Goal: Task Accomplishment & Management: Manage account settings

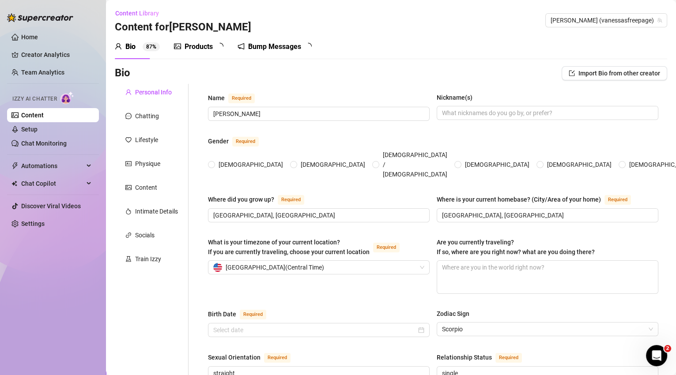
type input "[PERSON_NAME]"
type input "[GEOGRAPHIC_DATA], [GEOGRAPHIC_DATA]"
type input "straight"
type input "single"
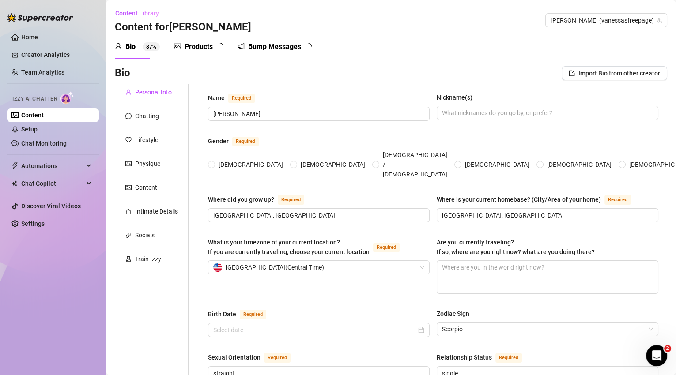
type input "1 brother and 1 sister"
type input "2 boys"
type input "3 cats that are mainecoons and 1 yorkie dog"
type input "content creator"
type input "waitress, restaurant manager"
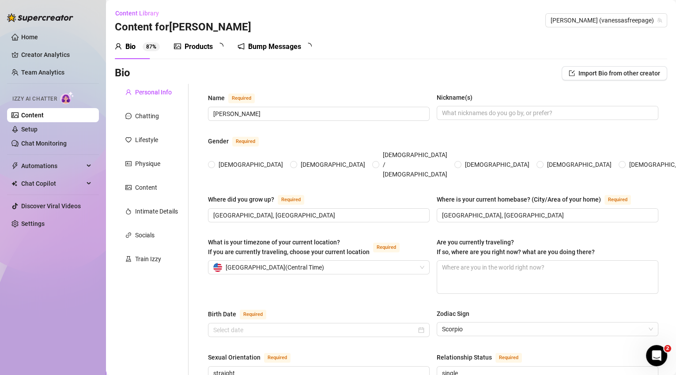
type input "college"
type textarea "i want to one day open up a salon suite where people rent out salon spaces to w…"
type textarea "i love to cook, [PERSON_NAME], i love spicy food. i love to travel."
radio input "true"
type input "[DATE]"
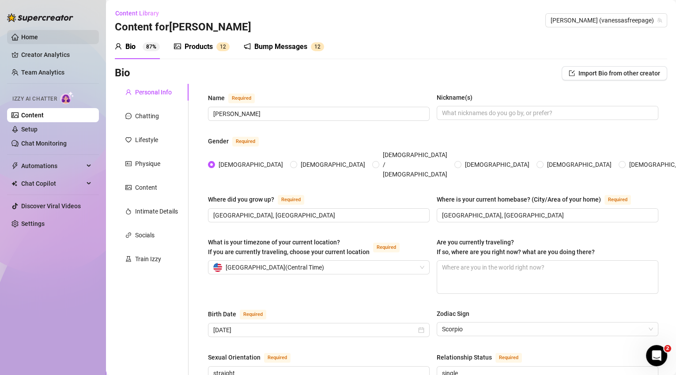
click at [21, 37] on link "Home" at bounding box center [29, 37] width 17 height 7
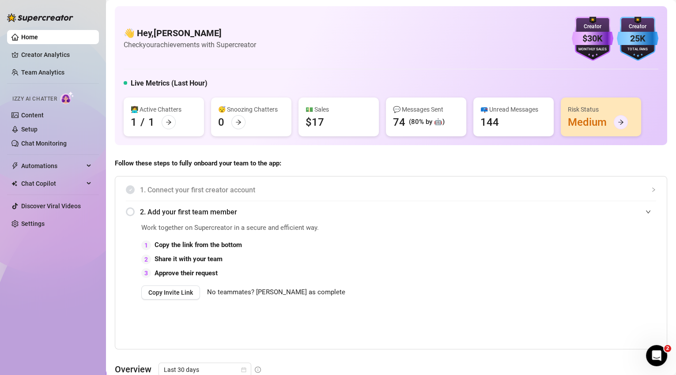
click at [617, 122] on div at bounding box center [621, 122] width 14 height 14
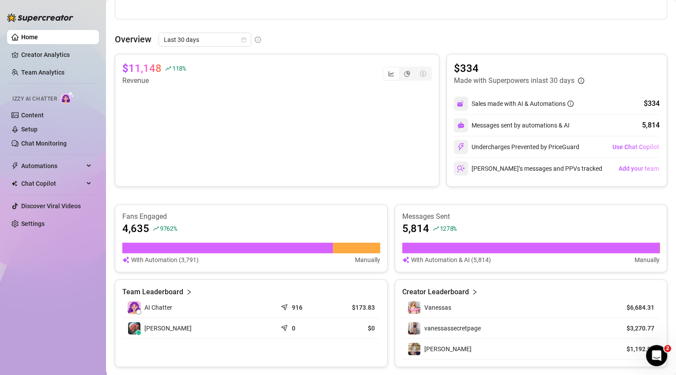
scroll to position [62, 0]
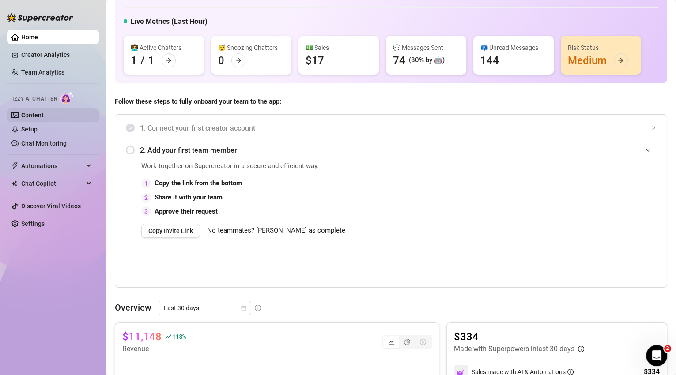
click at [32, 116] on link "Content" at bounding box center [32, 115] width 23 height 7
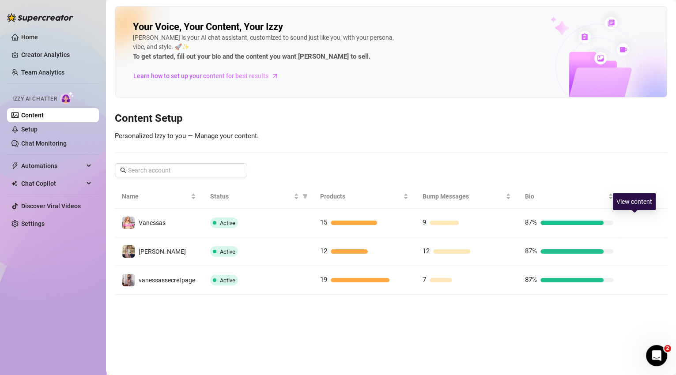
drag, startPoint x: 633, startPoint y: 220, endPoint x: 564, endPoint y: 207, distance: 70.0
click at [633, 220] on icon "right" at bounding box center [634, 223] width 6 height 6
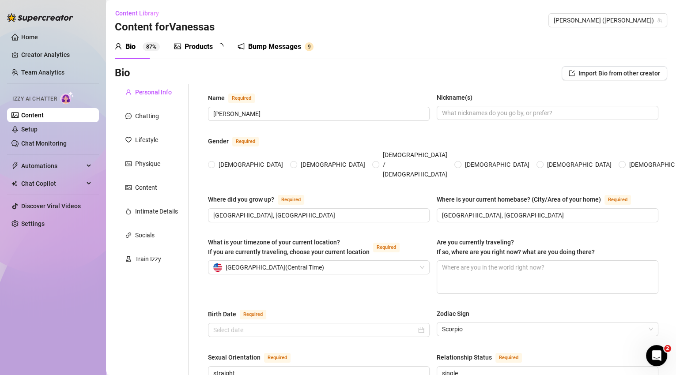
radio input "true"
type input "[DATE]"
click at [143, 188] on div "Content" at bounding box center [146, 188] width 22 height 10
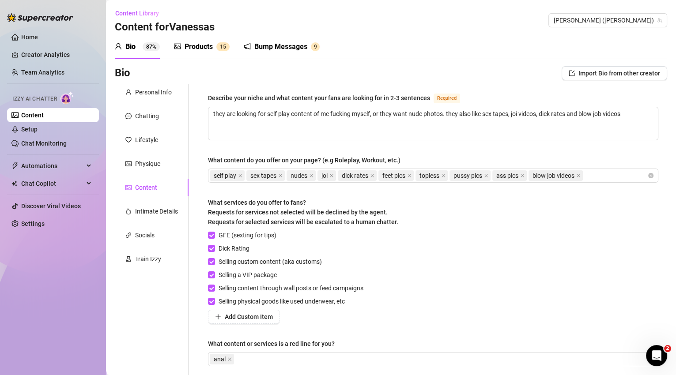
click at [211, 49] on div "Products" at bounding box center [199, 46] width 28 height 11
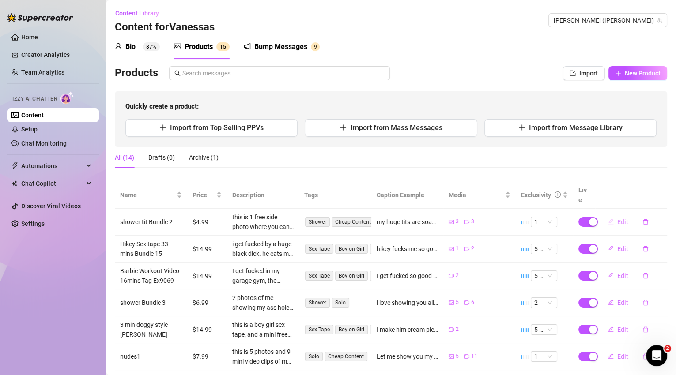
click at [617, 219] on span "Edit" at bounding box center [622, 222] width 11 height 7
type textarea "my huge tits are soaking wet in the shower, i love bouncing them for you, i wis…"
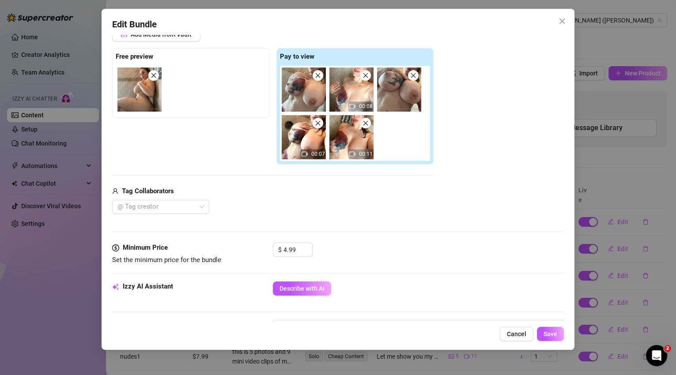
scroll to position [171, 0]
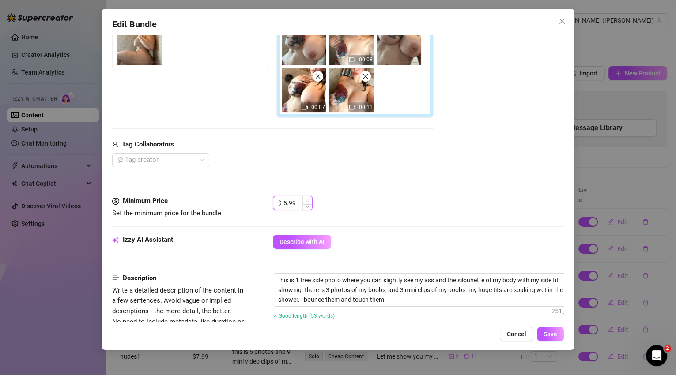
click at [309, 200] on span "Increase Value" at bounding box center [307, 200] width 10 height 8
type input "6.99"
click at [309, 199] on span "Increase Value" at bounding box center [307, 200] width 10 height 8
click at [555, 335] on span "Save" at bounding box center [550, 334] width 14 height 7
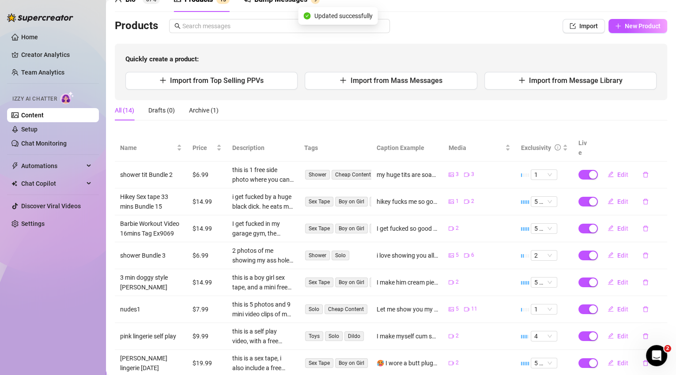
scroll to position [47, 0]
click at [617, 198] on span "Edit" at bounding box center [622, 201] width 11 height 7
type textarea "hikey fucks me so good for so longggg, first he fucks my face and makes me gag …"
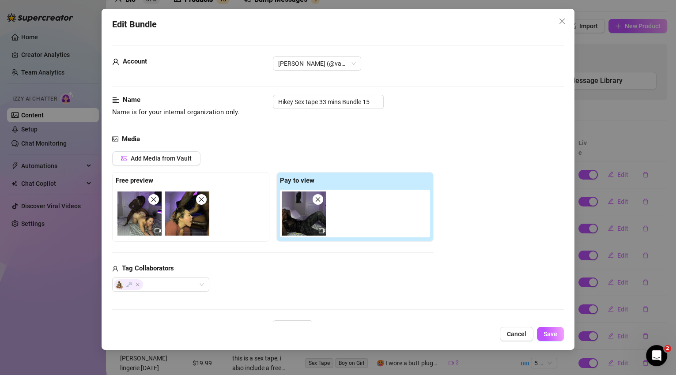
scroll to position [45, 0]
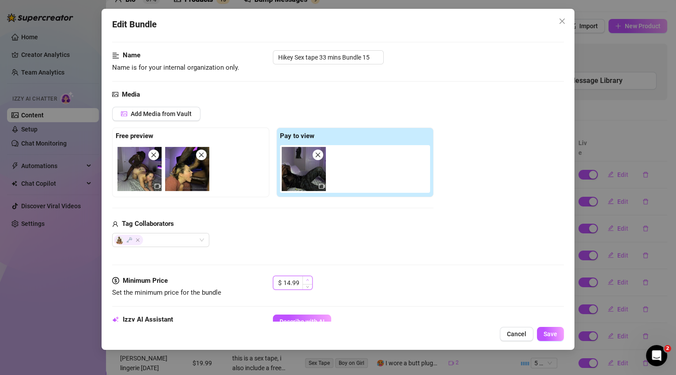
type input "15.99"
click at [309, 277] on span "Increase Value" at bounding box center [307, 280] width 10 height 8
click at [554, 333] on span "Save" at bounding box center [550, 334] width 14 height 7
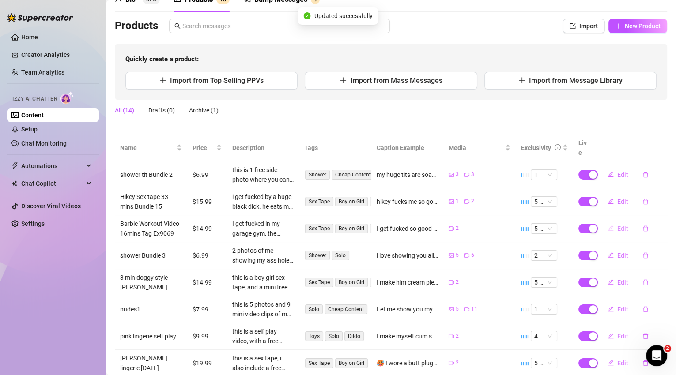
click at [617, 225] on span "Edit" at bounding box center [622, 228] width 11 height 7
type textarea "I get fucked so good in my garage gym. im all sweaty and it's so hot! I make hi…"
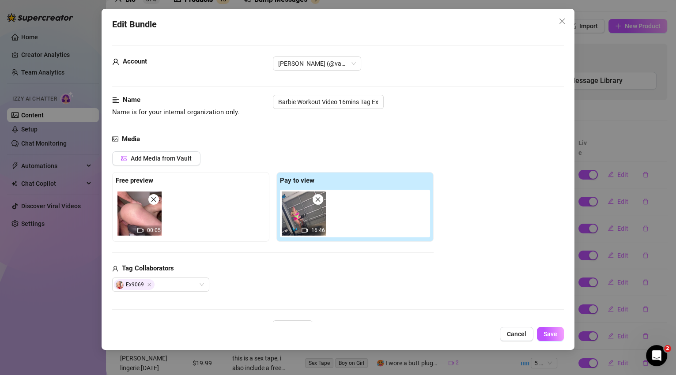
scroll to position [121, 0]
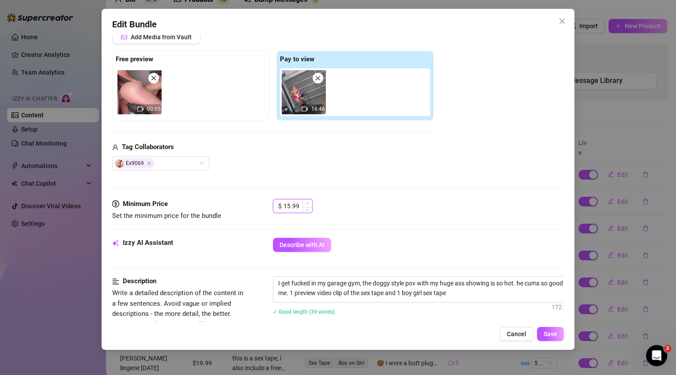
click at [309, 200] on span "Increase Value" at bounding box center [307, 204] width 10 height 8
type input "15.99"
click at [306, 208] on icon "down" at bounding box center [307, 208] width 3 height 3
click at [552, 331] on span "Save" at bounding box center [550, 334] width 14 height 7
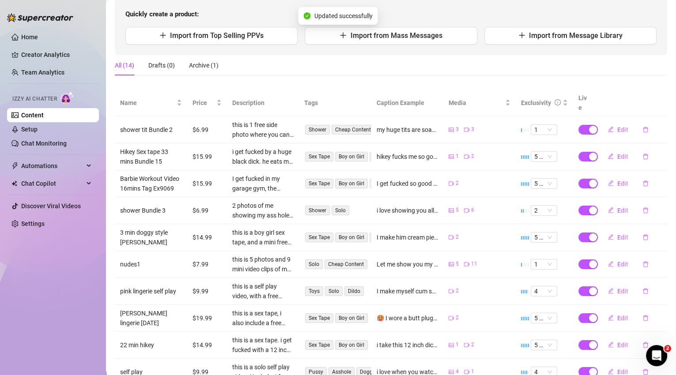
scroll to position [92, 0]
click at [617, 207] on span "Edit" at bounding box center [622, 210] width 11 height 7
type textarea "i love showing you all my pussy babe, i open it up so you can see where your co…"
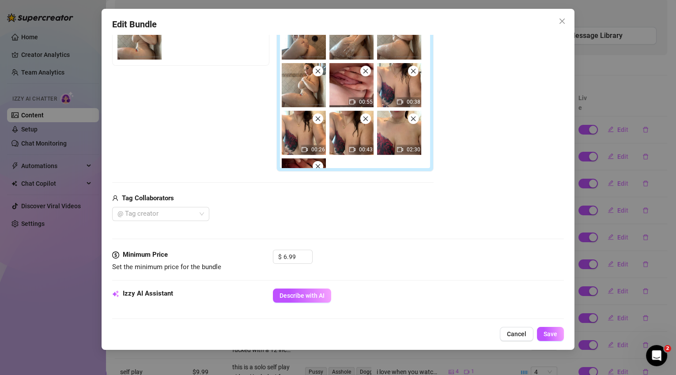
scroll to position [207, 0]
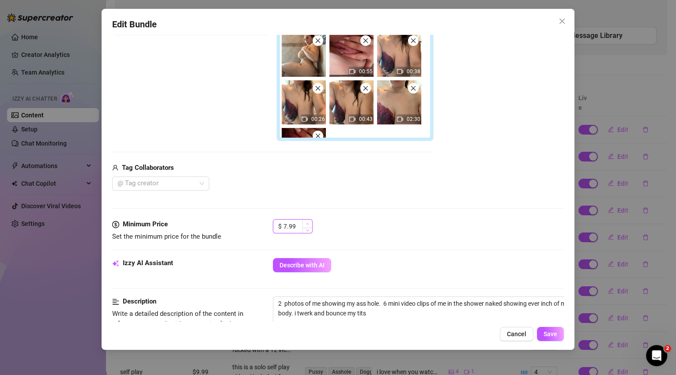
click at [308, 222] on icon "up" at bounding box center [307, 223] width 3 height 3
type input "9.99"
click at [308, 222] on icon "up" at bounding box center [307, 223] width 3 height 3
click at [543, 331] on span "Save" at bounding box center [550, 334] width 14 height 7
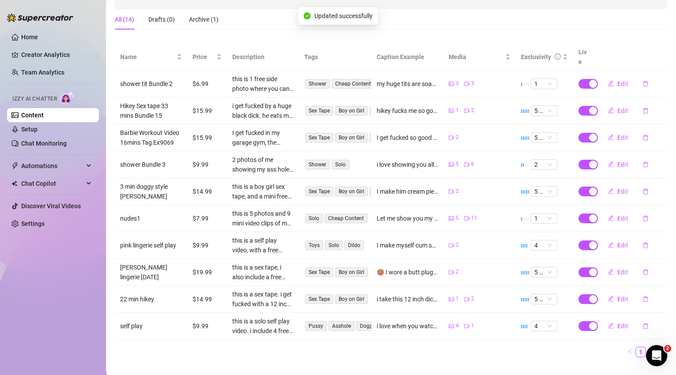
scroll to position [143, 0]
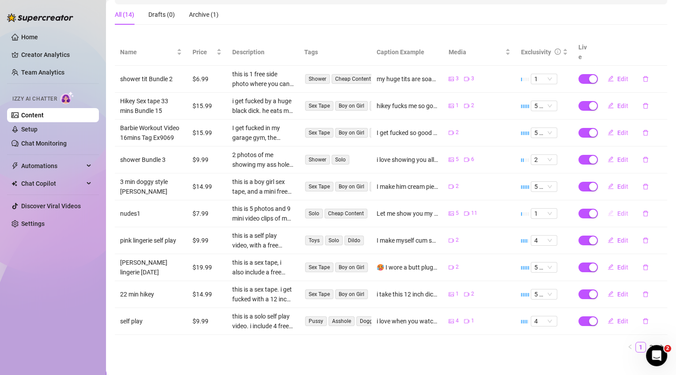
click at [621, 210] on span "Edit" at bounding box center [622, 213] width 11 height 7
type textarea "Let me show you my ass, then I play with my pussy and open it wide up so you ca…"
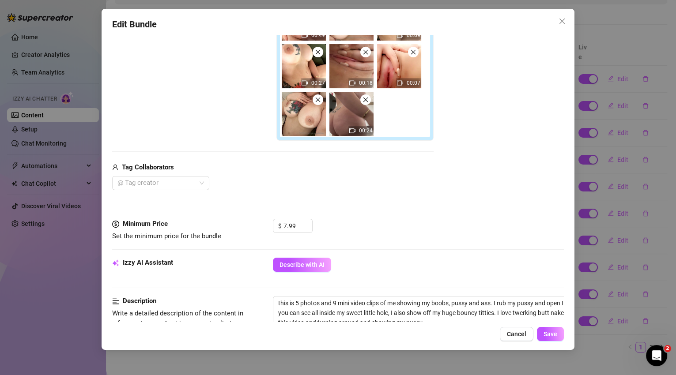
scroll to position [208, 0]
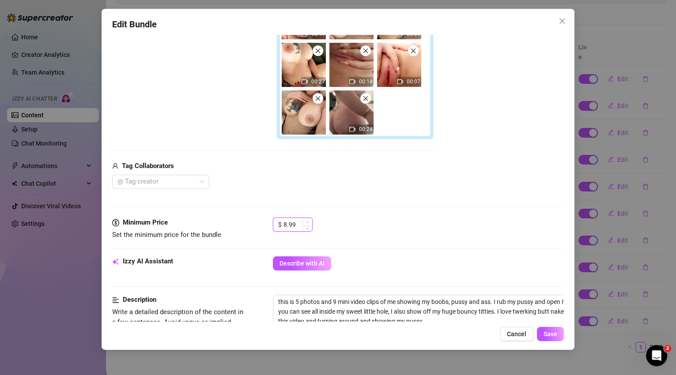
click at [308, 221] on icon "up" at bounding box center [307, 222] width 3 height 3
type input "9.99"
click at [308, 221] on icon "up" at bounding box center [307, 222] width 3 height 3
click at [543, 335] on span "Save" at bounding box center [550, 334] width 14 height 7
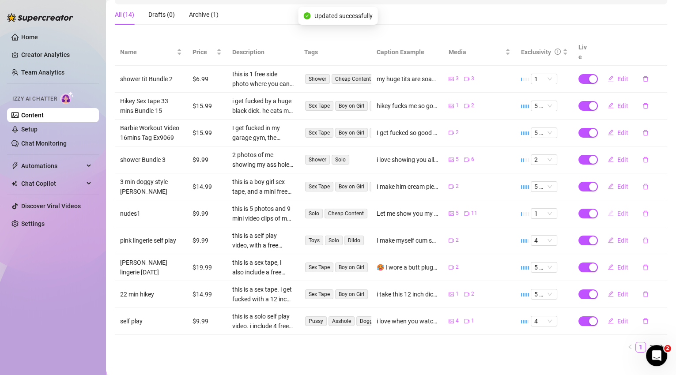
click at [619, 210] on span "Edit" at bounding box center [622, 213] width 11 height 7
type textarea "Let me show you my ass, then I play with my pussy and open it wide up so you ca…"
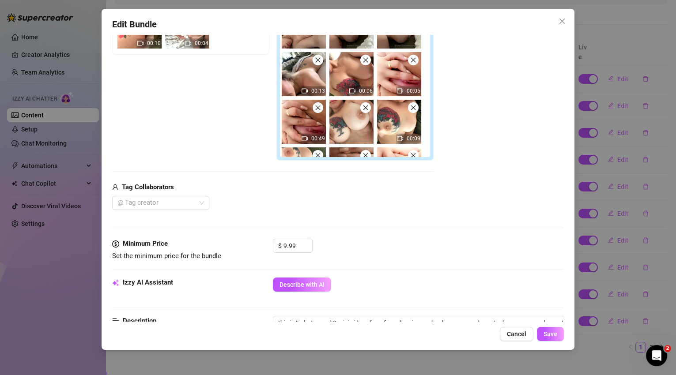
scroll to position [189, 0]
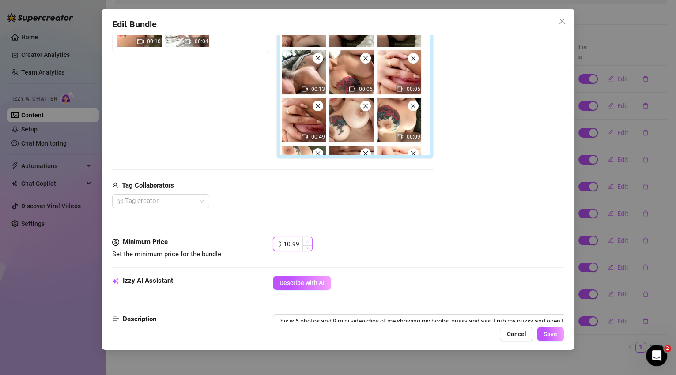
click at [306, 241] on icon "up" at bounding box center [307, 241] width 3 height 3
click at [307, 245] on icon "down" at bounding box center [307, 246] width 3 height 3
click at [309, 241] on span "Increase Value" at bounding box center [307, 241] width 10 height 8
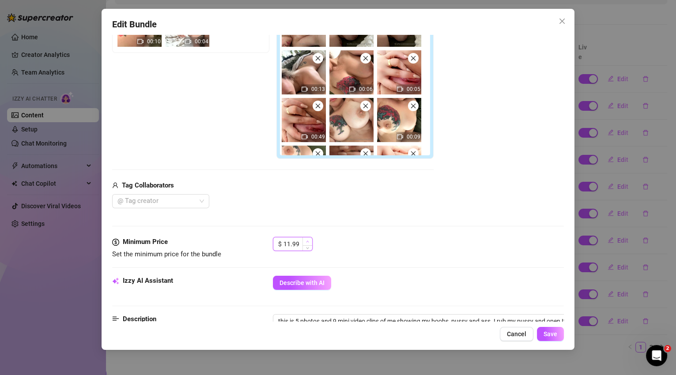
click at [309, 241] on span "Increase Value" at bounding box center [307, 241] width 10 height 8
type input "12.99"
click at [309, 240] on span "Increase Value" at bounding box center [307, 241] width 10 height 8
click at [551, 332] on span "Save" at bounding box center [550, 334] width 14 height 7
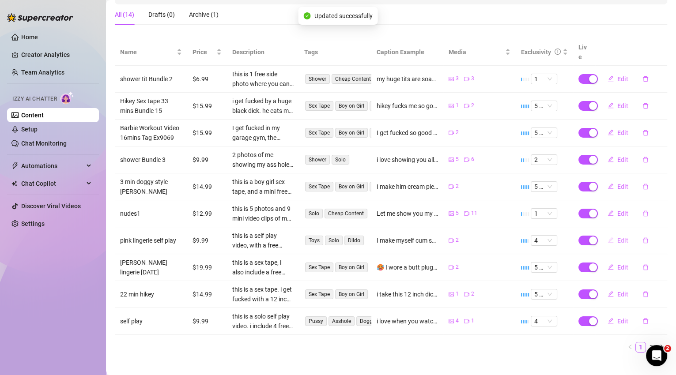
click at [617, 237] on span "Edit" at bounding box center [622, 240] width 11 height 7
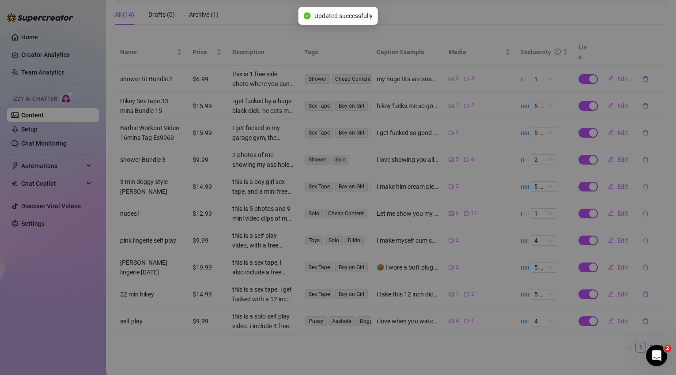
type textarea "I make myself cum so good 🤤 I love stretching my own pussy hole out so fucking …"
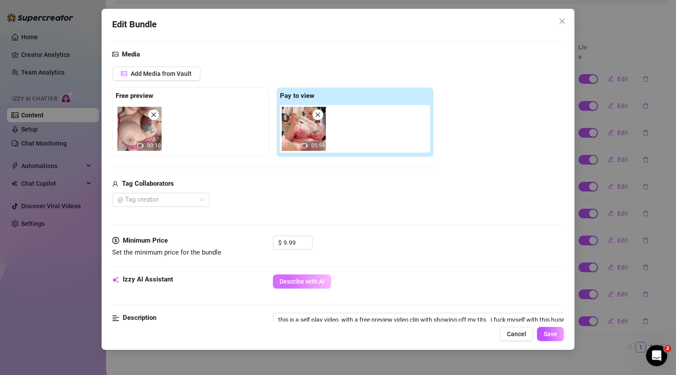
scroll to position [85, 0]
click at [308, 239] on icon "up" at bounding box center [307, 239] width 3 height 3
click at [308, 239] on icon "up" at bounding box center [307, 240] width 3 height 2
click at [311, 239] on span "Increase Value" at bounding box center [307, 240] width 10 height 8
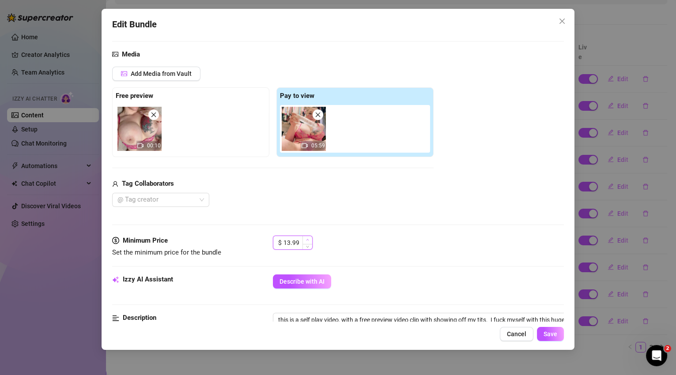
type input "14.99"
click at [311, 239] on span "Increase Value" at bounding box center [307, 240] width 10 height 8
click at [542, 335] on button "Save" at bounding box center [550, 334] width 27 height 14
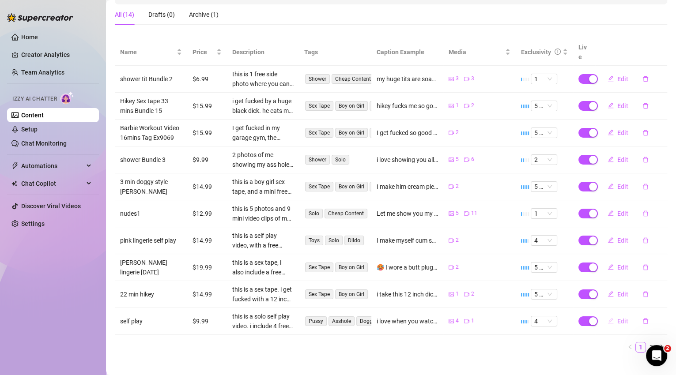
click at [622, 318] on span "Edit" at bounding box center [622, 321] width 11 height 7
type textarea "i love when you watch me fuck myself with huge dildos, i like to talk so nasty …"
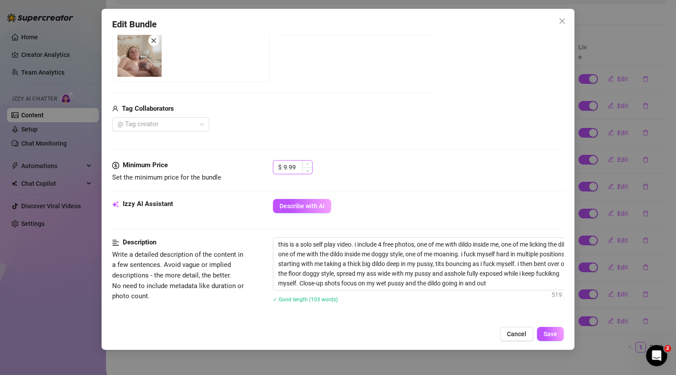
scroll to position [208, 0]
click at [310, 162] on span "Increase Value" at bounding box center [307, 163] width 10 height 8
type input "12.99"
click at [310, 162] on span "Increase Value" at bounding box center [307, 163] width 10 height 8
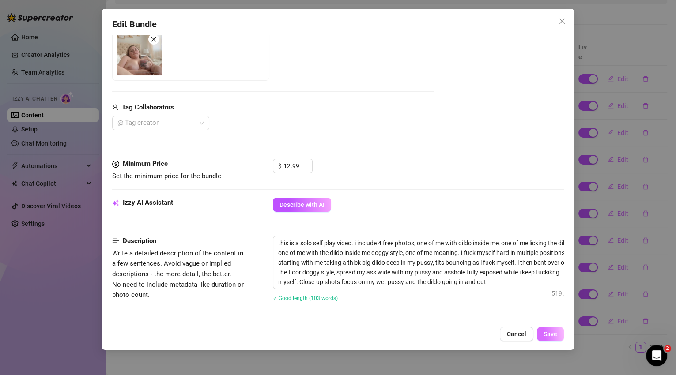
click at [557, 337] on button "Save" at bounding box center [550, 334] width 27 height 14
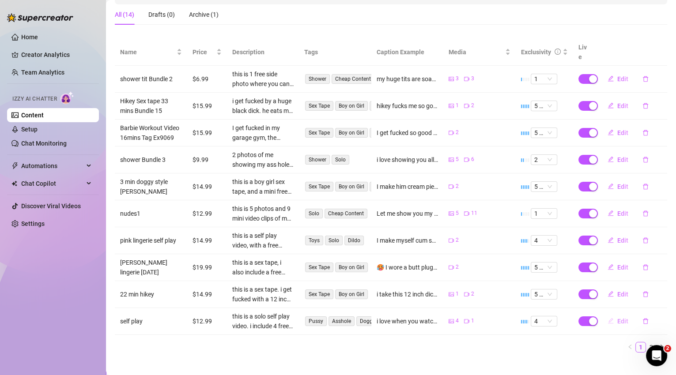
click at [617, 318] on span "Edit" at bounding box center [622, 321] width 11 height 7
type textarea "i love when you watch me fuck myself with huge dildos, i like to talk so nasty …"
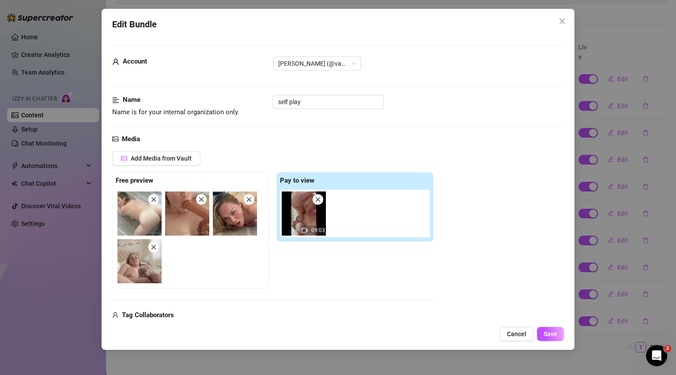
scroll to position [109, 0]
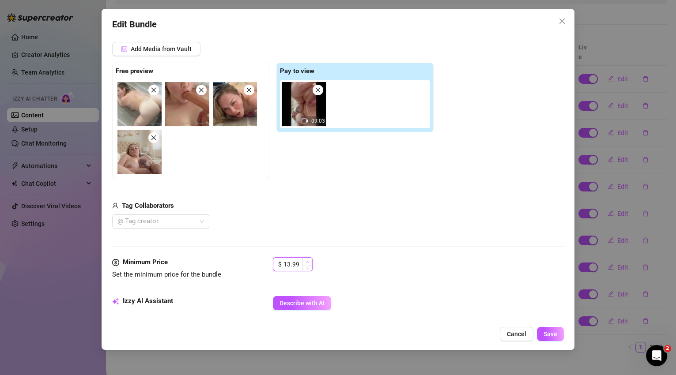
click at [306, 260] on icon "up" at bounding box center [307, 261] width 3 height 3
type input "14.99"
click at [306, 260] on icon "up" at bounding box center [307, 261] width 3 height 3
click at [554, 335] on span "Save" at bounding box center [550, 334] width 14 height 7
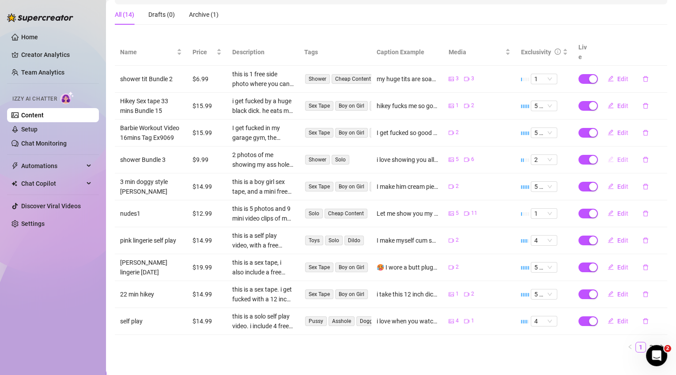
click at [618, 156] on span "Edit" at bounding box center [622, 159] width 11 height 7
type textarea "i love showing you all my pussy babe, i open it up so you can see where your co…"
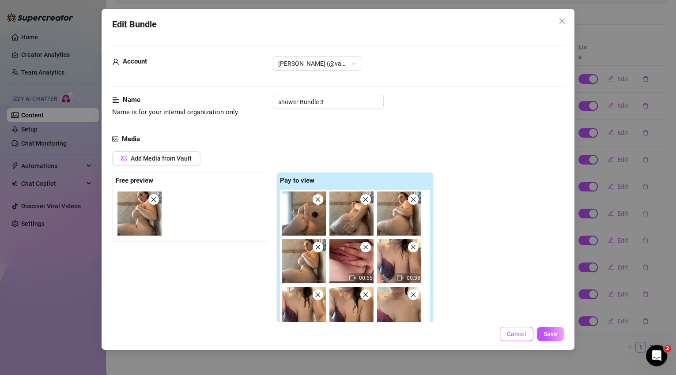
click at [515, 339] on button "Cancel" at bounding box center [517, 334] width 34 height 14
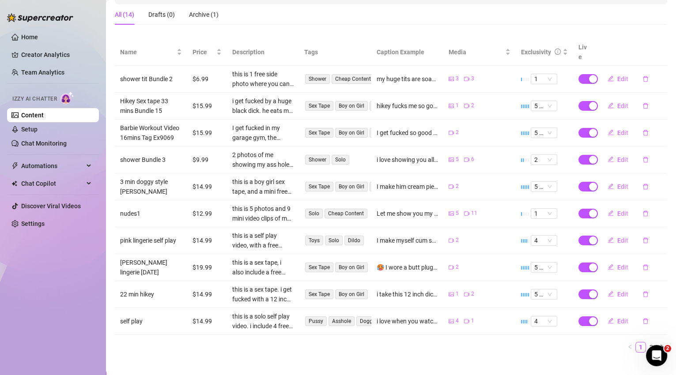
click at [201, 8] on div "Archive (1)" at bounding box center [204, 14] width 30 height 20
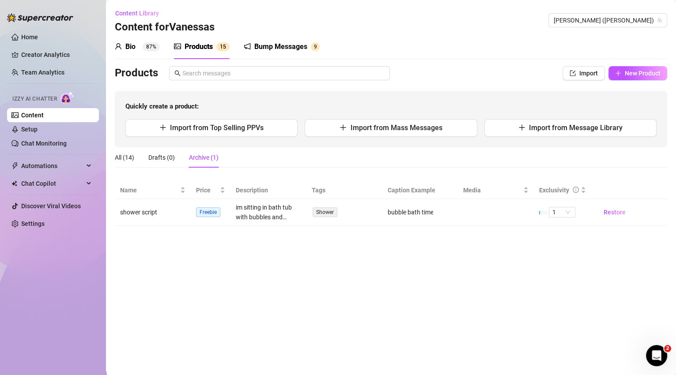
scroll to position [0, 0]
click at [622, 26] on span "[PERSON_NAME] ([PERSON_NAME])" at bounding box center [608, 20] width 108 height 13
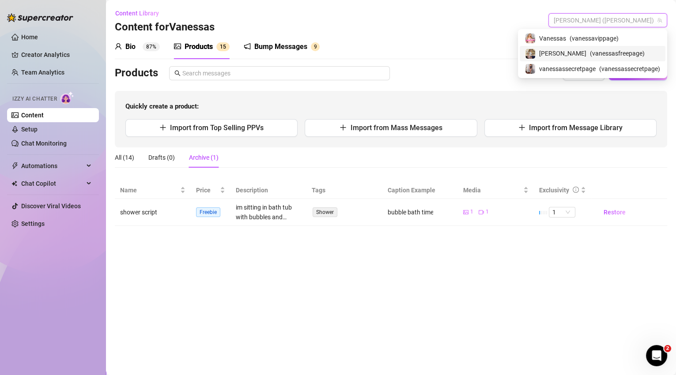
click at [614, 49] on span "( vanessasfreepage )" at bounding box center [617, 54] width 55 height 10
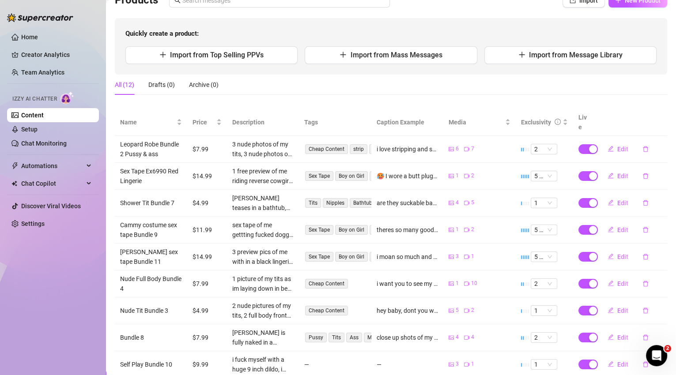
scroll to position [74, 0]
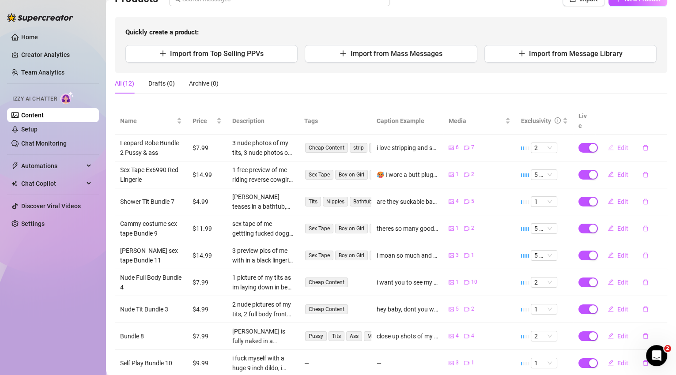
click at [619, 144] on span "Edit" at bounding box center [622, 147] width 11 height 7
type textarea "i love stripping and showing all my body to you babe, i make sure to show you a…"
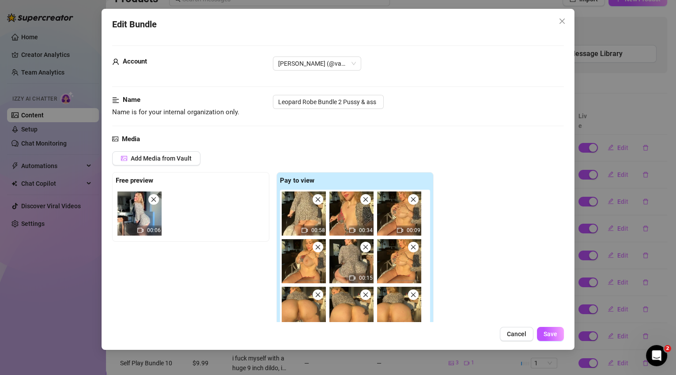
scroll to position [348, 0]
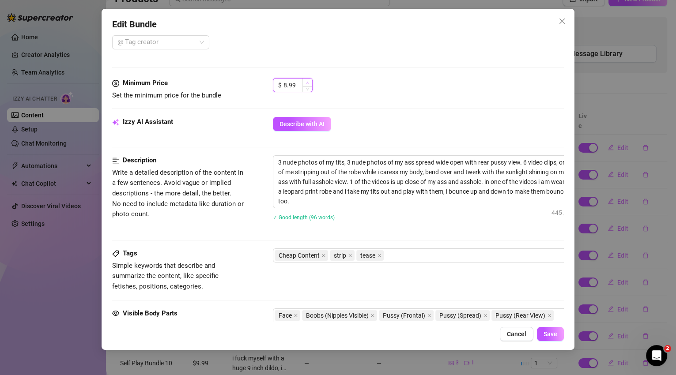
click at [308, 82] on icon "up" at bounding box center [307, 82] width 3 height 3
click at [309, 82] on span "Increase Value" at bounding box center [307, 83] width 10 height 8
type input "12.99"
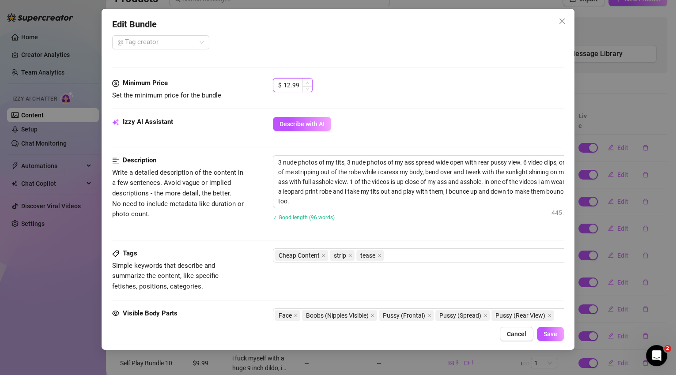
click at [307, 81] on icon "up" at bounding box center [307, 82] width 3 height 3
click at [557, 337] on span "Save" at bounding box center [550, 334] width 14 height 7
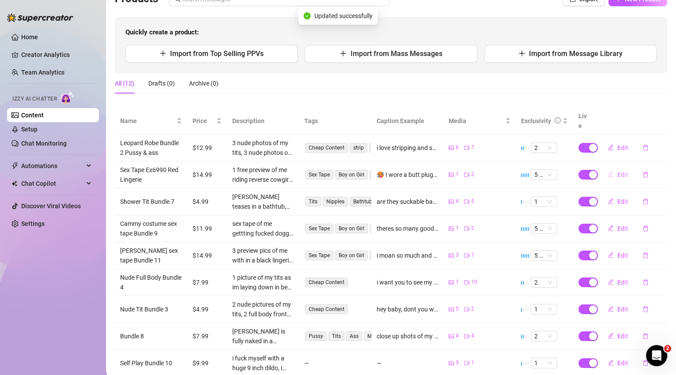
click at [621, 171] on span "Edit" at bounding box center [622, 174] width 11 height 7
type textarea "🥵 I wore a butt plug. He fucked me missionary, I rode him regular and reverse c…"
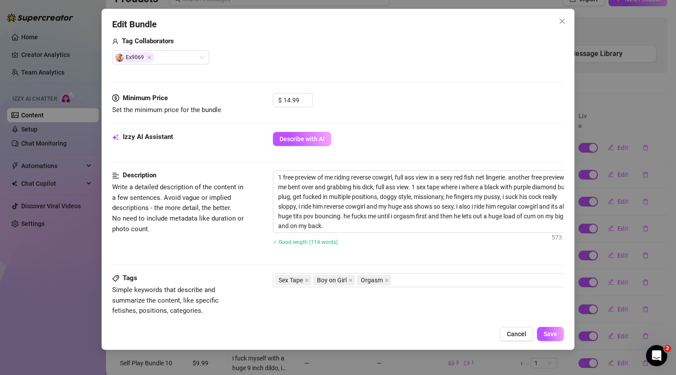
scroll to position [247, 0]
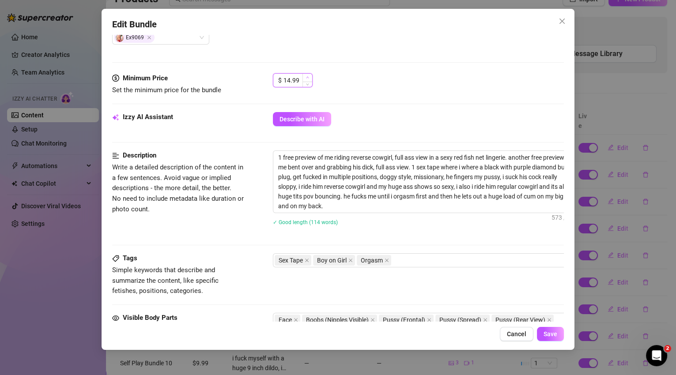
type input "15.99"
click at [309, 76] on span "Increase Value" at bounding box center [307, 78] width 10 height 8
click at [553, 332] on span "Save" at bounding box center [550, 334] width 14 height 7
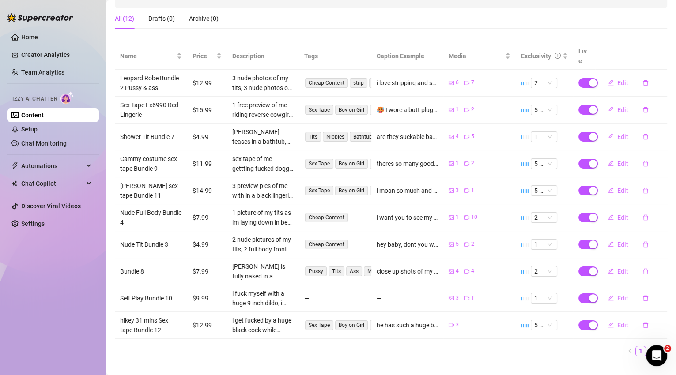
scroll to position [143, 0]
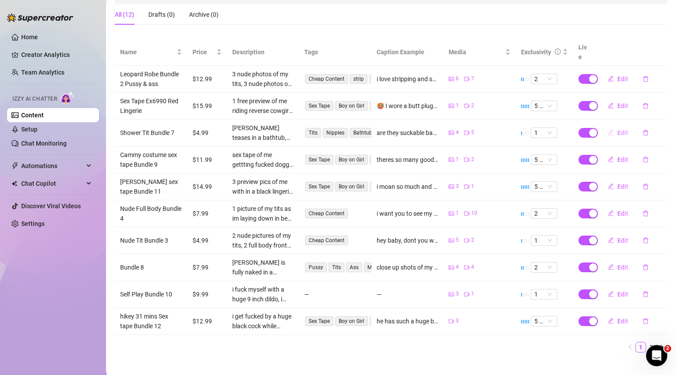
click at [617, 129] on span "Edit" at bounding box center [622, 132] width 11 height 7
type textarea "are they suckable babe? or maybe we should rinse the soap off so you can suck t…"
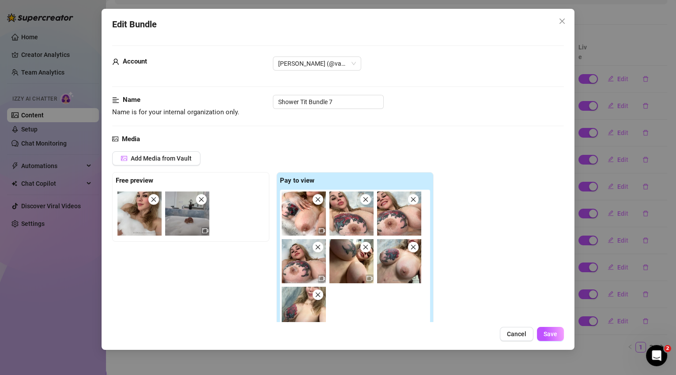
scroll to position [112, 0]
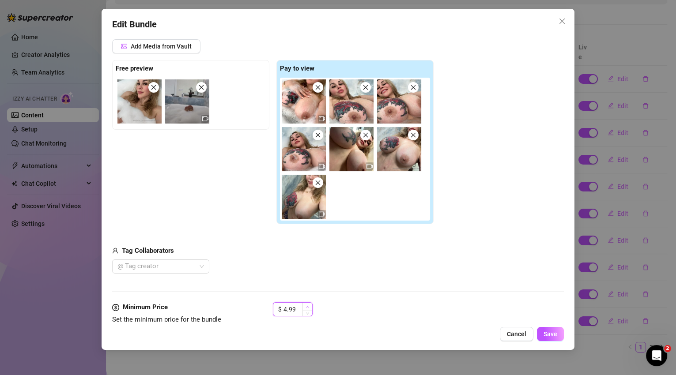
type input "5.99"
click at [307, 305] on icon "up" at bounding box center [307, 306] width 3 height 3
click at [550, 336] on span "Save" at bounding box center [550, 334] width 14 height 7
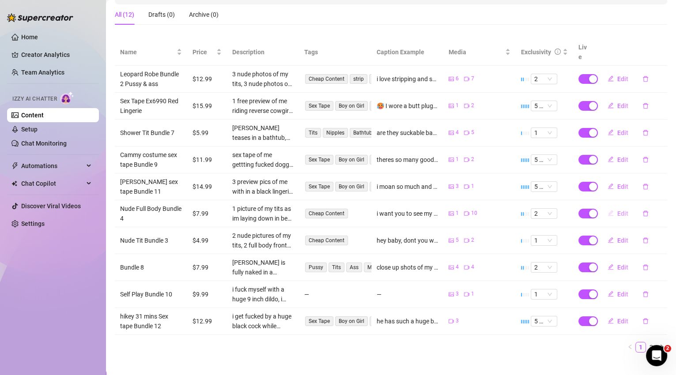
click at [617, 210] on span "Edit" at bounding box center [622, 213] width 11 height 7
type textarea "i want you to see my huge tits, asshole and inside my pussy baby, let me spread…"
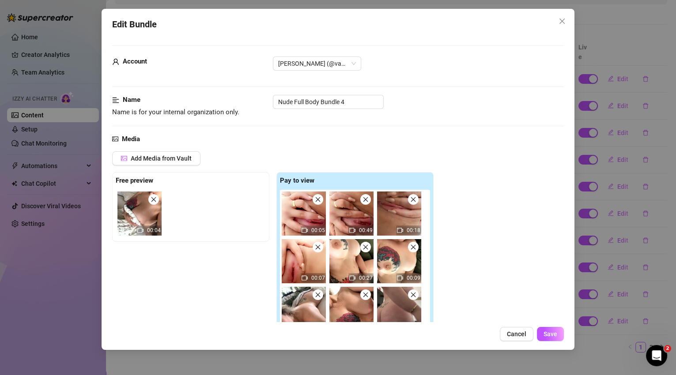
scroll to position [135, 0]
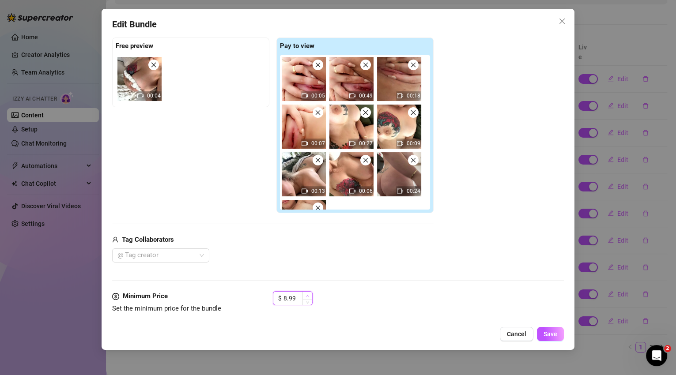
click at [307, 296] on icon "up" at bounding box center [307, 295] width 3 height 3
click at [308, 296] on icon "up" at bounding box center [307, 295] width 3 height 3
type input "11.99"
click at [308, 296] on icon "up" at bounding box center [307, 295] width 3 height 3
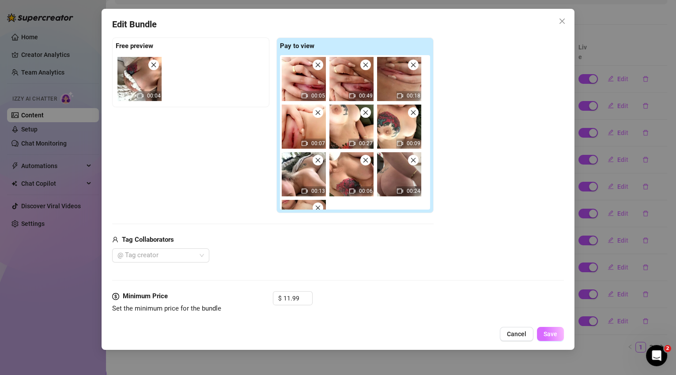
click at [548, 337] on span "Save" at bounding box center [550, 334] width 14 height 7
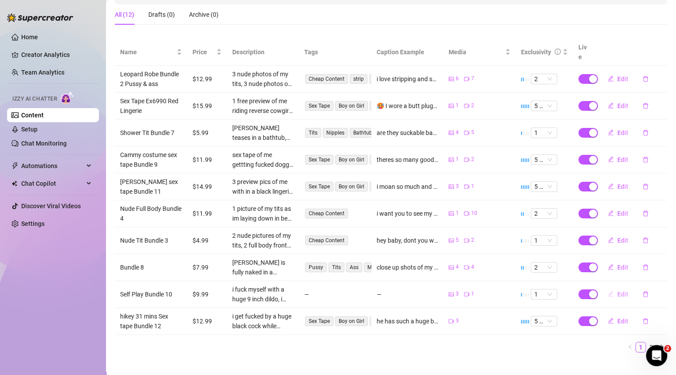
click at [621, 291] on span "Edit" at bounding box center [622, 294] width 11 height 7
type textarea "Type your message here..."
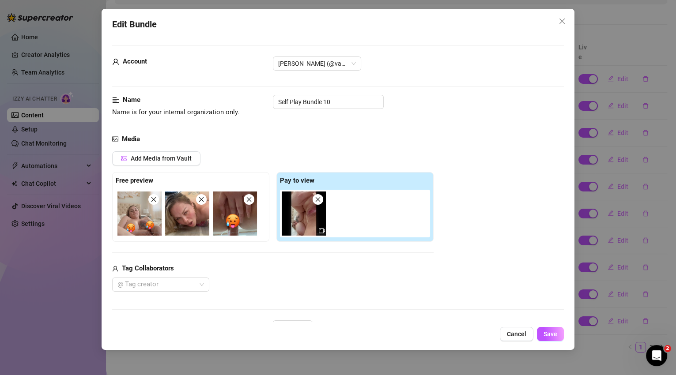
scroll to position [239, 0]
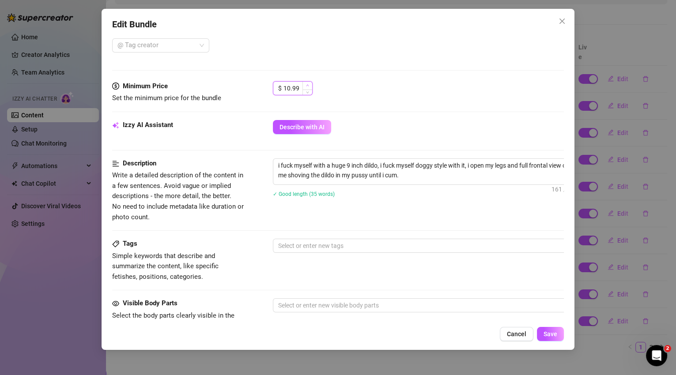
click at [307, 82] on span "Increase Value" at bounding box center [307, 86] width 10 height 8
type input "14.99"
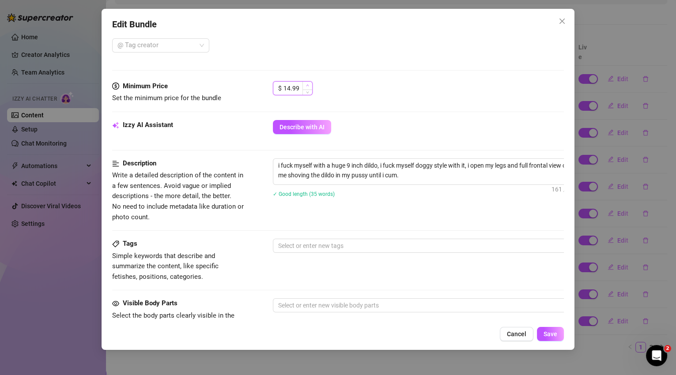
click at [309, 84] on icon "up" at bounding box center [307, 85] width 3 height 3
click at [550, 333] on span "Save" at bounding box center [550, 334] width 14 height 7
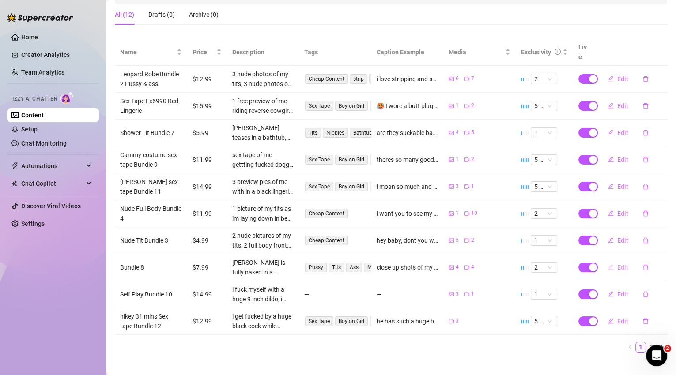
click at [619, 264] on span "Edit" at bounding box center [622, 267] width 11 height 7
type textarea "close up shots of my pussy spread wide open yummy! i want you to stick your ton…"
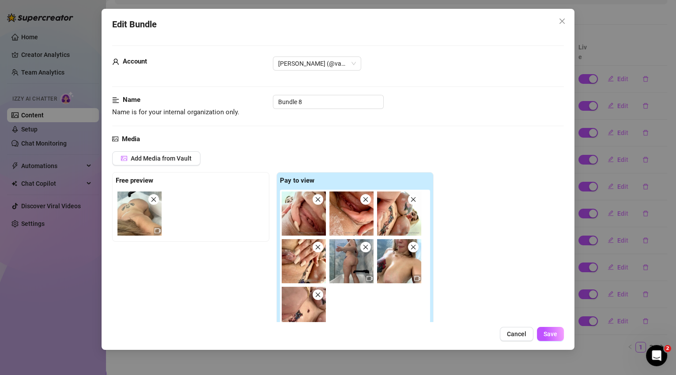
scroll to position [346, 0]
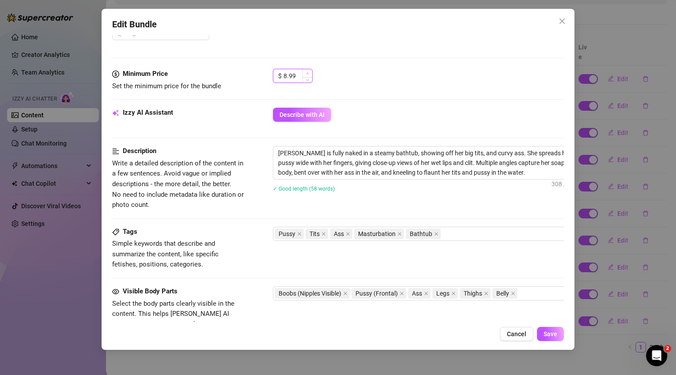
click at [308, 70] on span "Increase Value" at bounding box center [307, 73] width 10 height 8
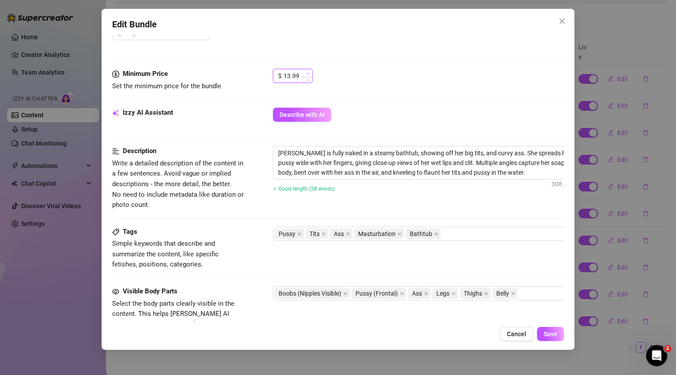
click at [308, 72] on icon "up" at bounding box center [307, 73] width 3 height 3
click at [308, 78] on icon "down" at bounding box center [307, 78] width 3 height 3
type input "14.99"
click at [306, 69] on span "Increase Value" at bounding box center [307, 73] width 10 height 8
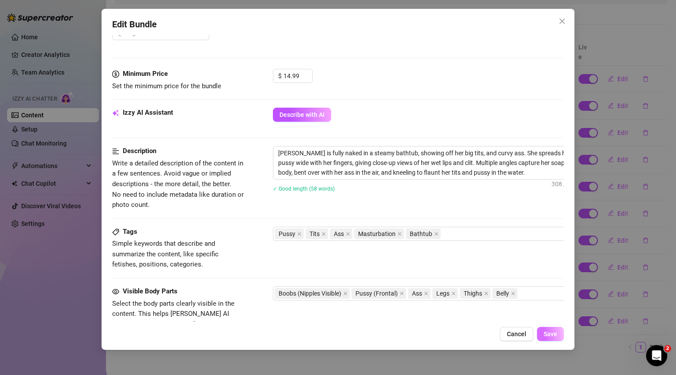
click at [552, 338] on button "Save" at bounding box center [550, 334] width 27 height 14
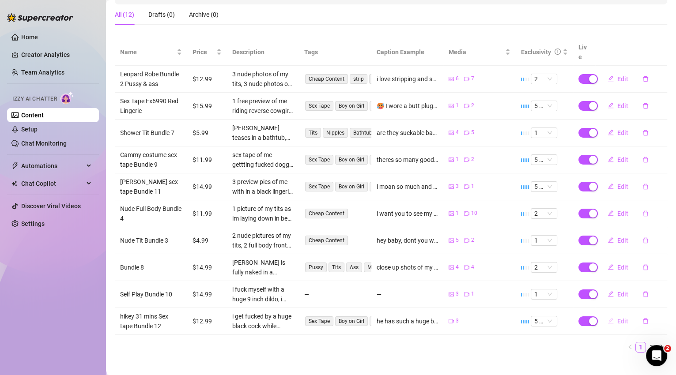
click at [617, 318] on span "Edit" at bounding box center [622, 321] width 11 height 7
type textarea "he has such a huge black cock that stretches my little pussy out and goes so de…"
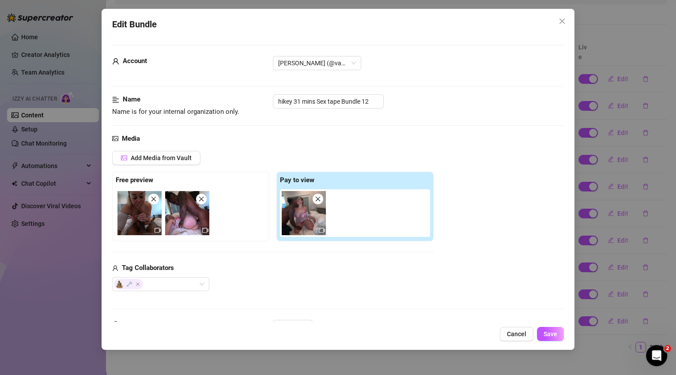
scroll to position [57, 0]
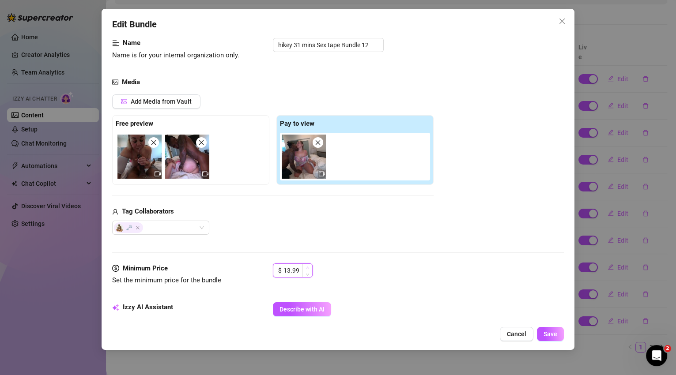
click at [307, 267] on icon "up" at bounding box center [307, 267] width 3 height 3
type input "15.99"
click at [307, 267] on icon "up" at bounding box center [307, 267] width 3 height 3
click at [543, 337] on button "Save" at bounding box center [550, 334] width 27 height 14
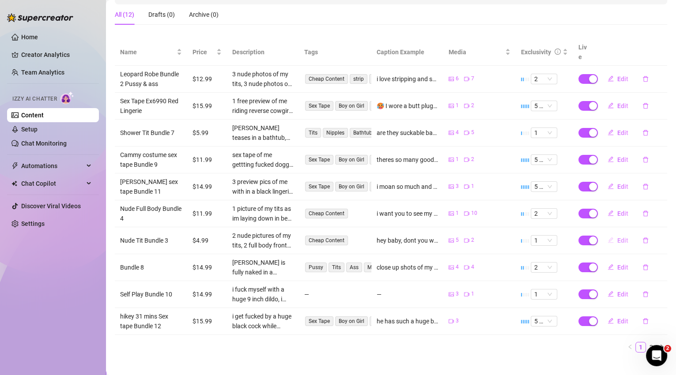
click at [618, 237] on span "Edit" at bounding box center [622, 240] width 11 height 7
type textarea "hey baby, dont you wanna motorboat or titty fuck these huge jugs?! i want you t…"
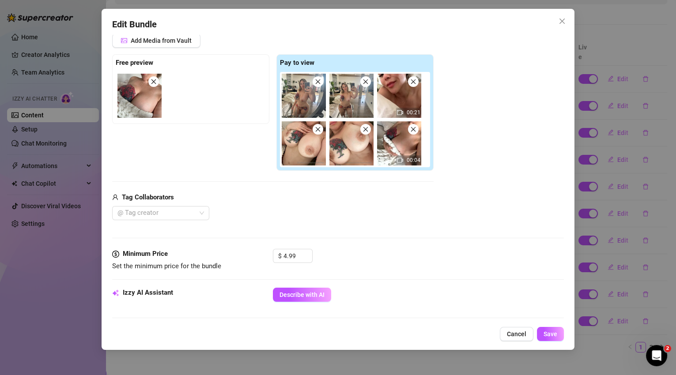
scroll to position [118, 0]
click at [307, 255] on span "Decrease Value" at bounding box center [307, 259] width 10 height 8
click at [307, 252] on icon "up" at bounding box center [307, 253] width 3 height 2
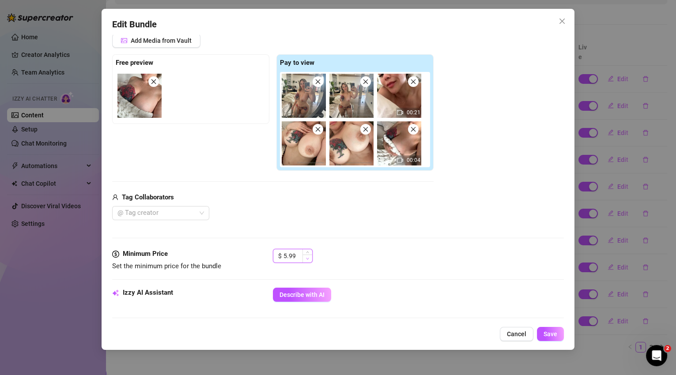
click at [306, 260] on span "Decrease Value" at bounding box center [307, 259] width 10 height 8
click at [309, 253] on span "Increase Value" at bounding box center [307, 253] width 10 height 8
type input "5.99"
click at [309, 260] on span "Decrease Value" at bounding box center [307, 259] width 10 height 8
click at [548, 336] on span "Save" at bounding box center [550, 334] width 14 height 7
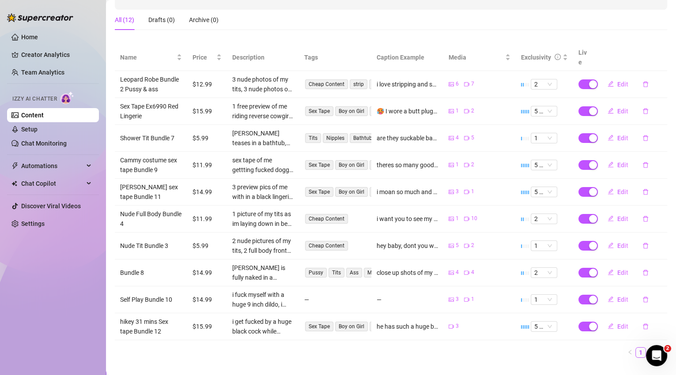
scroll to position [137, 0]
